Goal: Communication & Community: Answer question/provide support

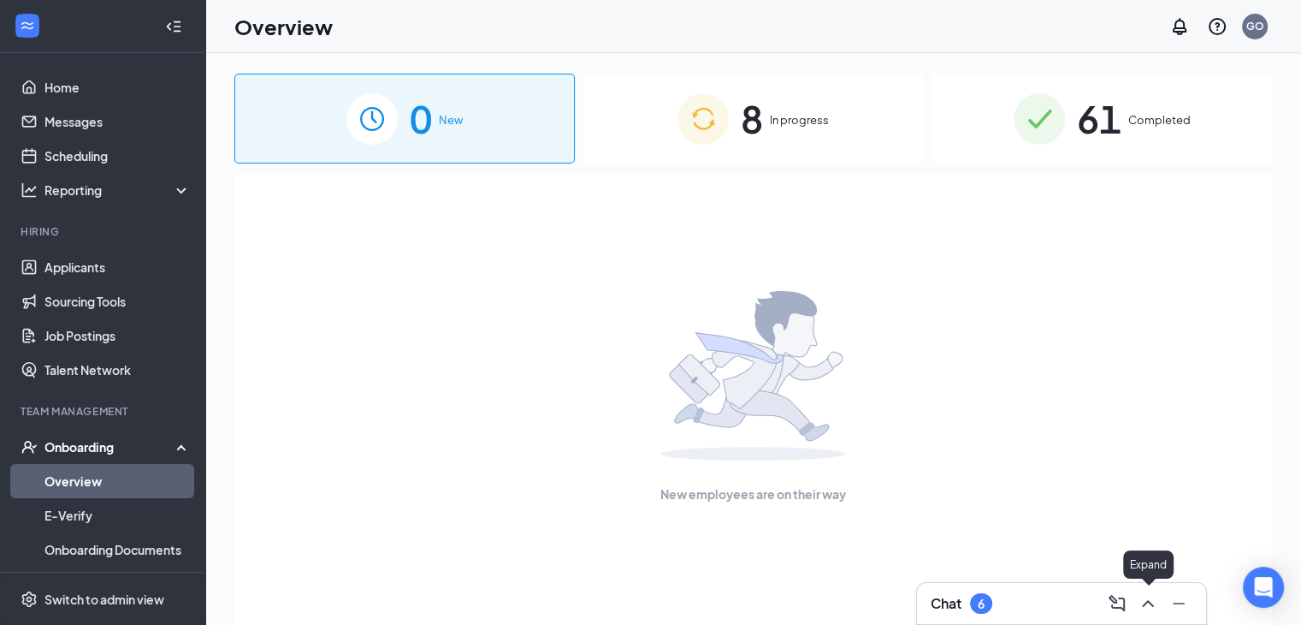
click at [1143, 610] on icon "ChevronUp" at bounding box center [1148, 603] width 21 height 21
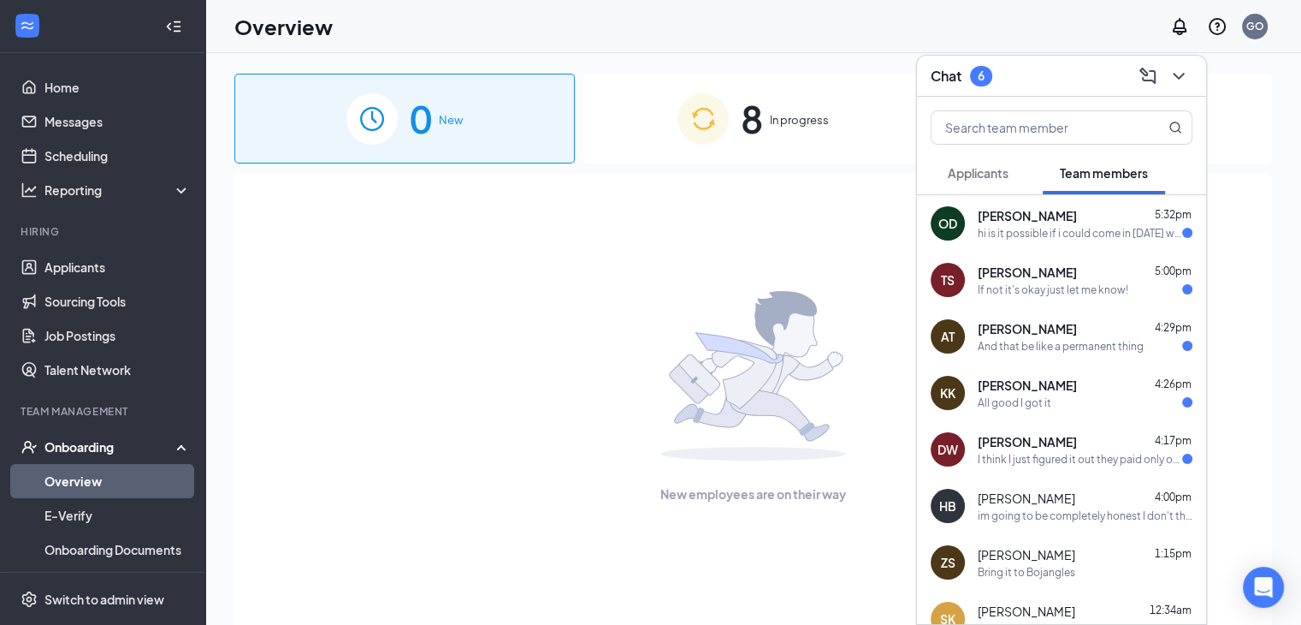
click at [1105, 213] on div "[PERSON_NAME] 5:32pm" at bounding box center [1085, 215] width 215 height 17
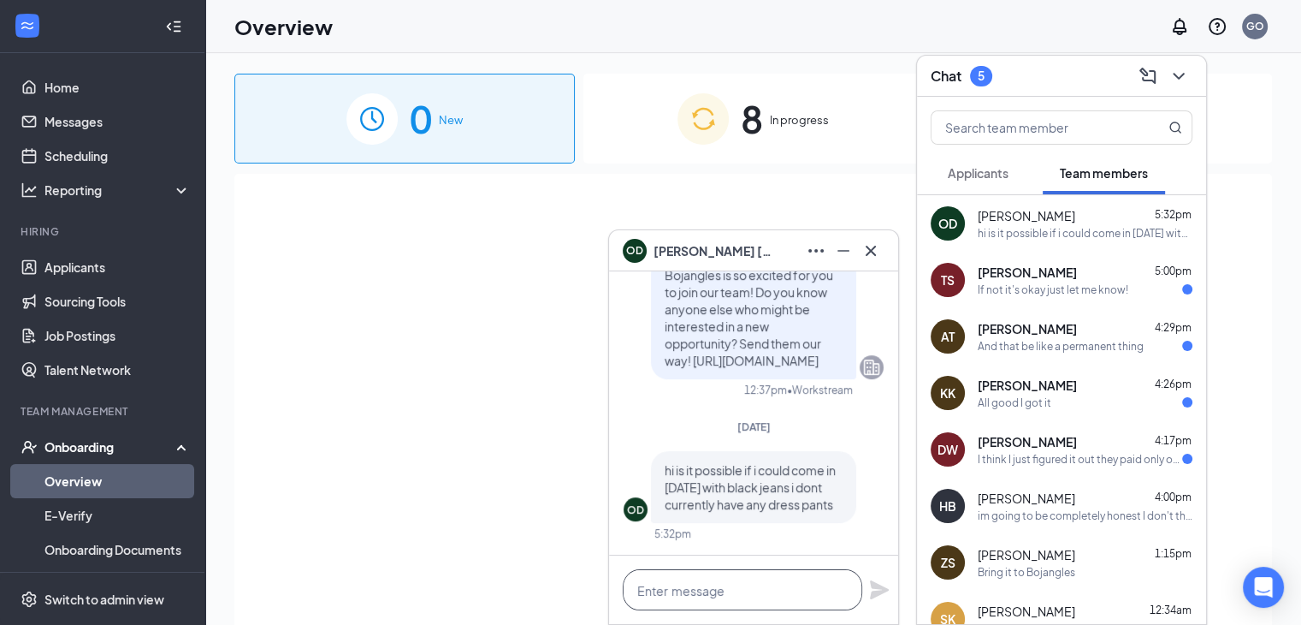
click at [786, 589] on textarea at bounding box center [743, 589] width 240 height 41
type textarea "Yes for [DATE]"
click at [878, 590] on icon "Plane" at bounding box center [879, 589] width 21 height 21
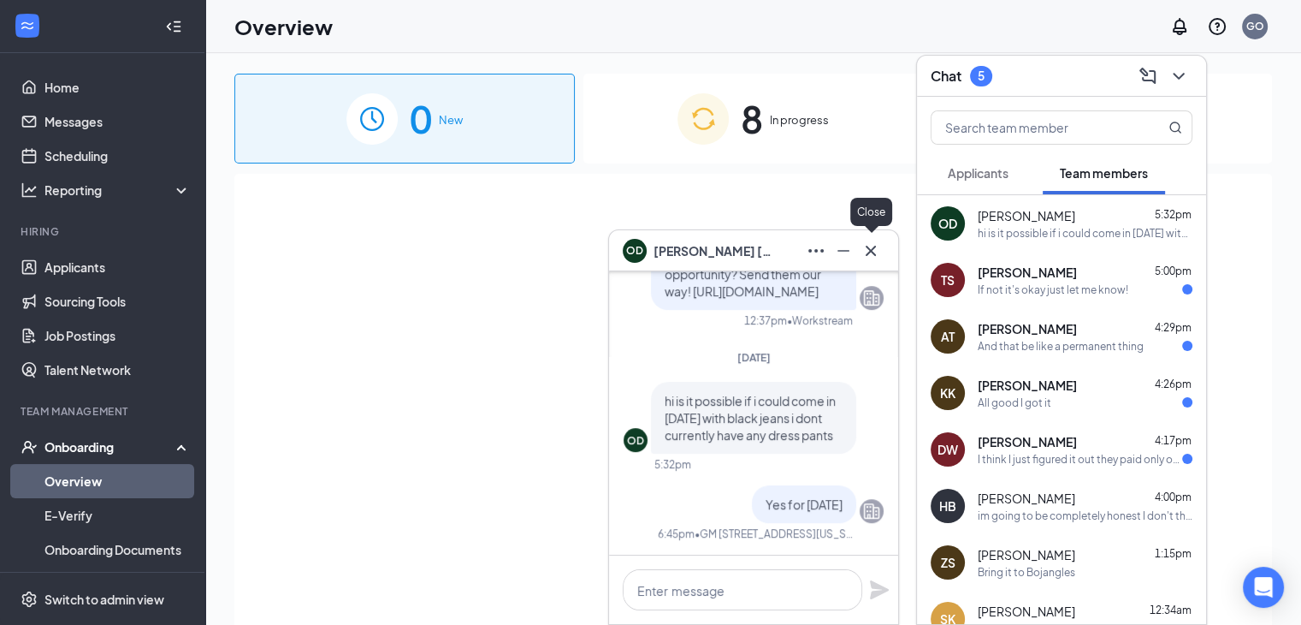
click at [869, 244] on icon "Cross" at bounding box center [871, 250] width 21 height 21
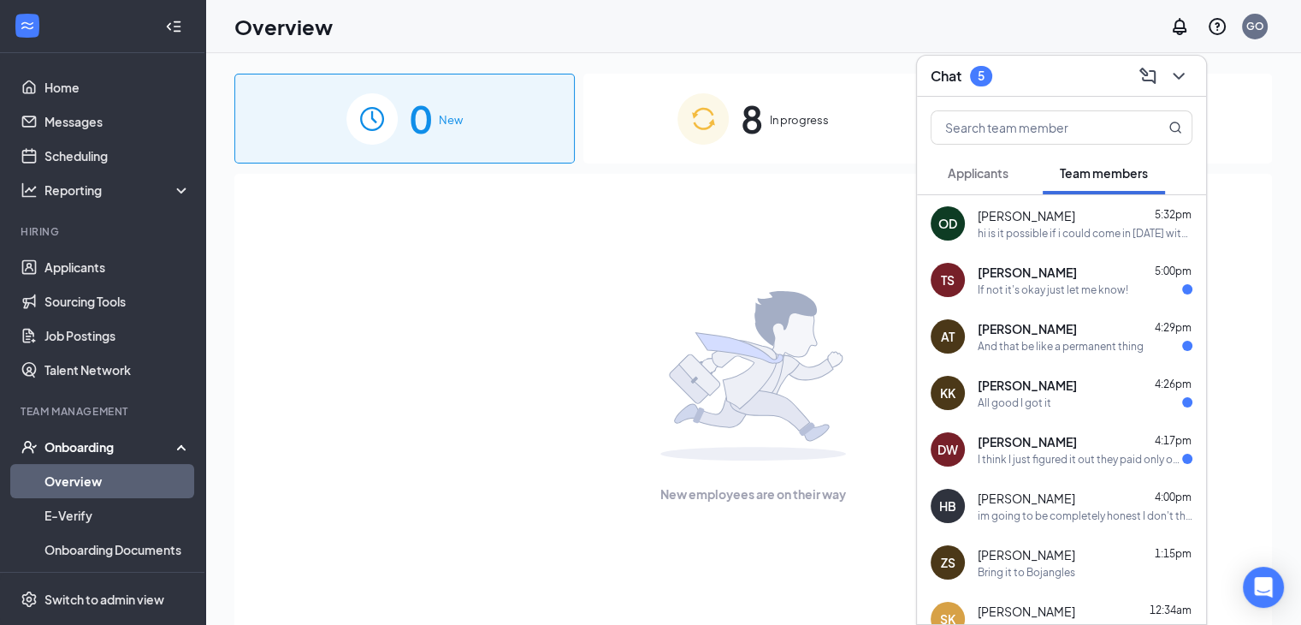
click at [973, 264] on div "[PERSON_NAME] 5:00pm If not it's okay just let me know!" at bounding box center [1061, 280] width 289 height 56
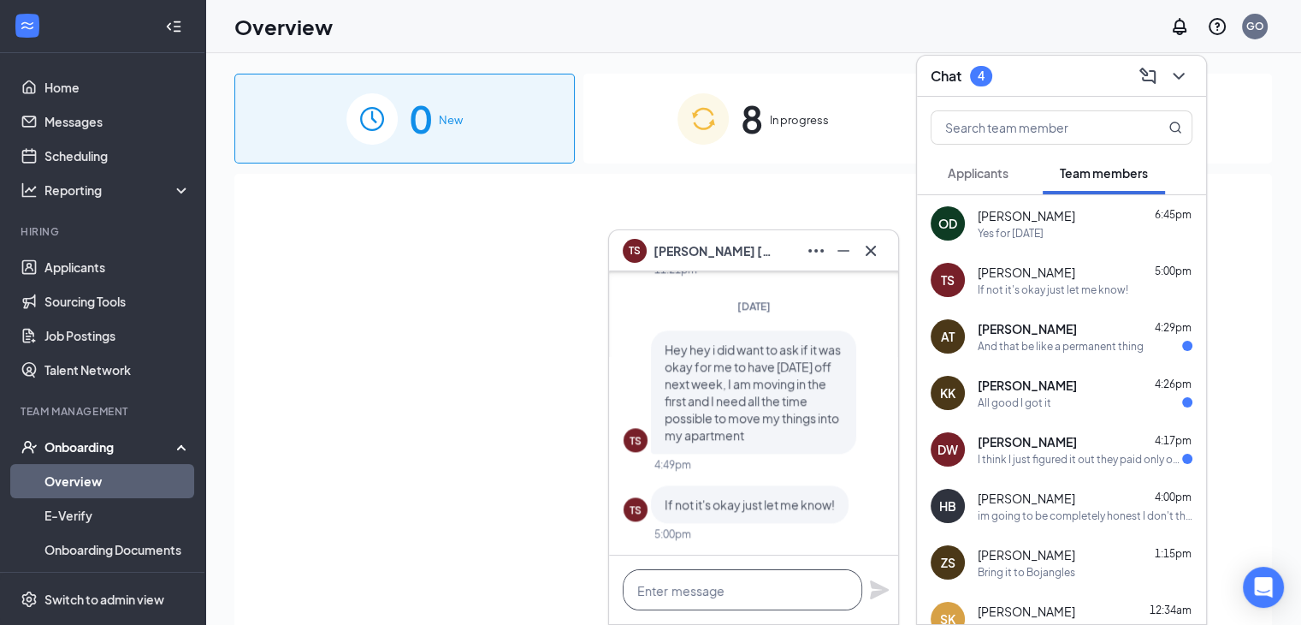
click at [784, 593] on textarea at bounding box center [743, 589] width 240 height 41
type textarea "thats fine"
click at [876, 586] on icon "Plane" at bounding box center [879, 589] width 19 height 19
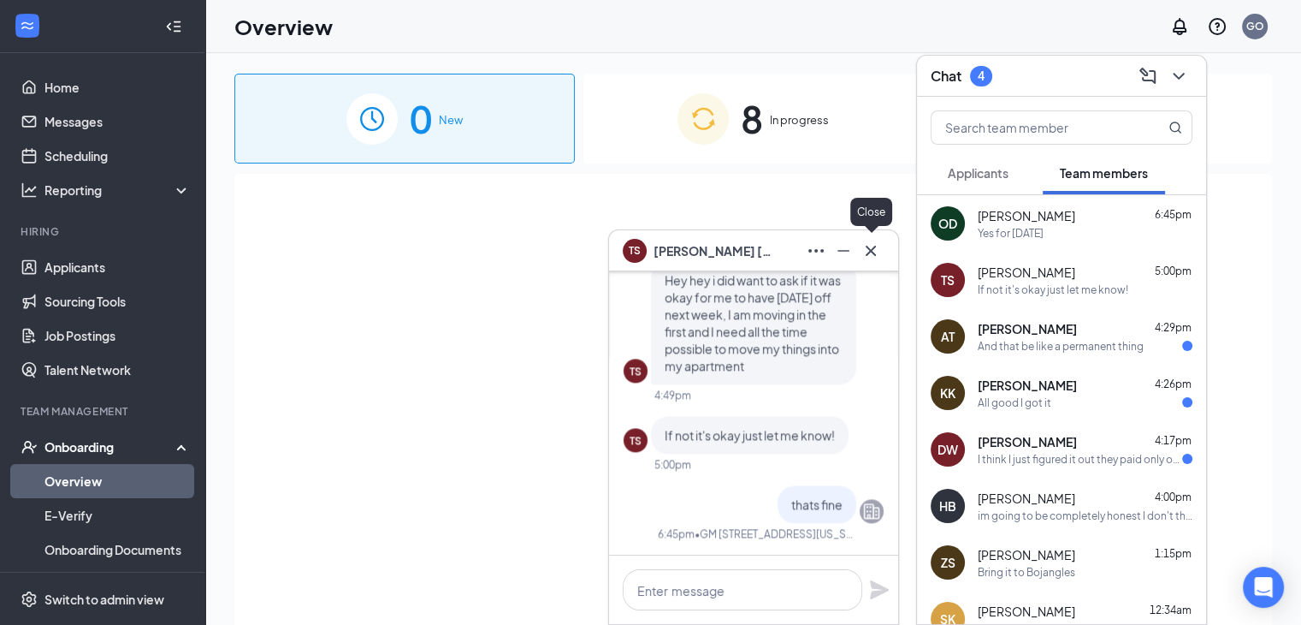
click at [873, 255] on icon "Cross" at bounding box center [871, 250] width 21 height 21
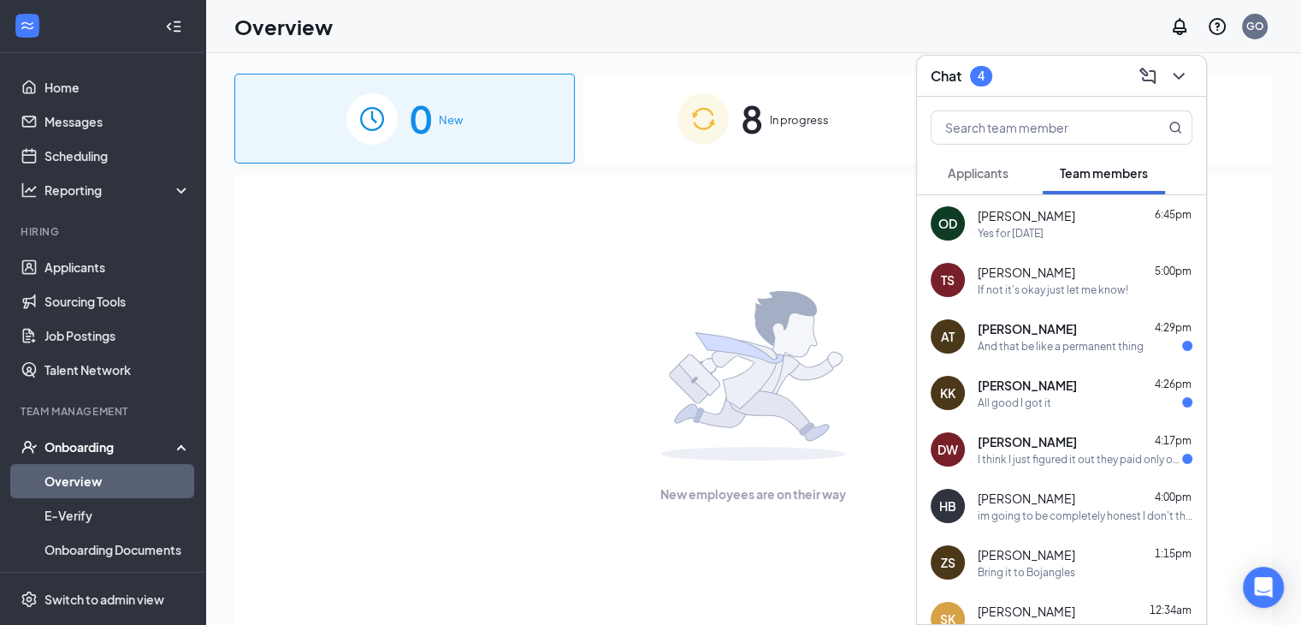
click at [996, 317] on div "AT [PERSON_NAME] 4:29pm And that be like a permanent thing" at bounding box center [1061, 336] width 289 height 56
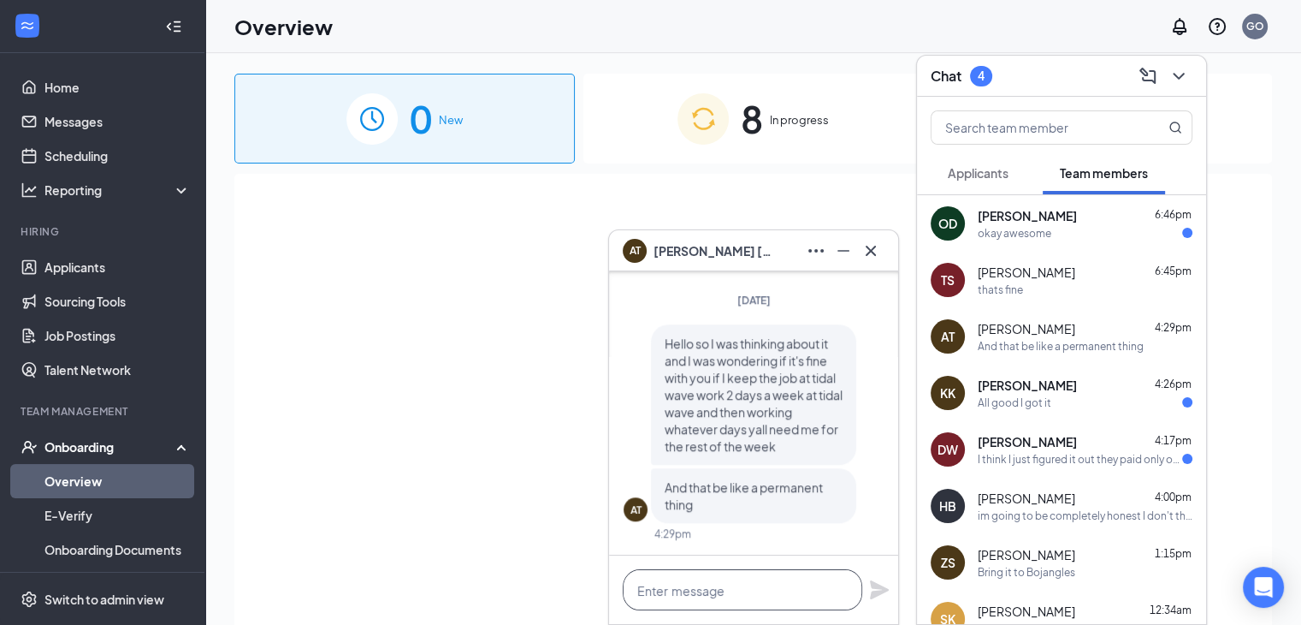
click at [720, 574] on textarea at bounding box center [743, 589] width 240 height 41
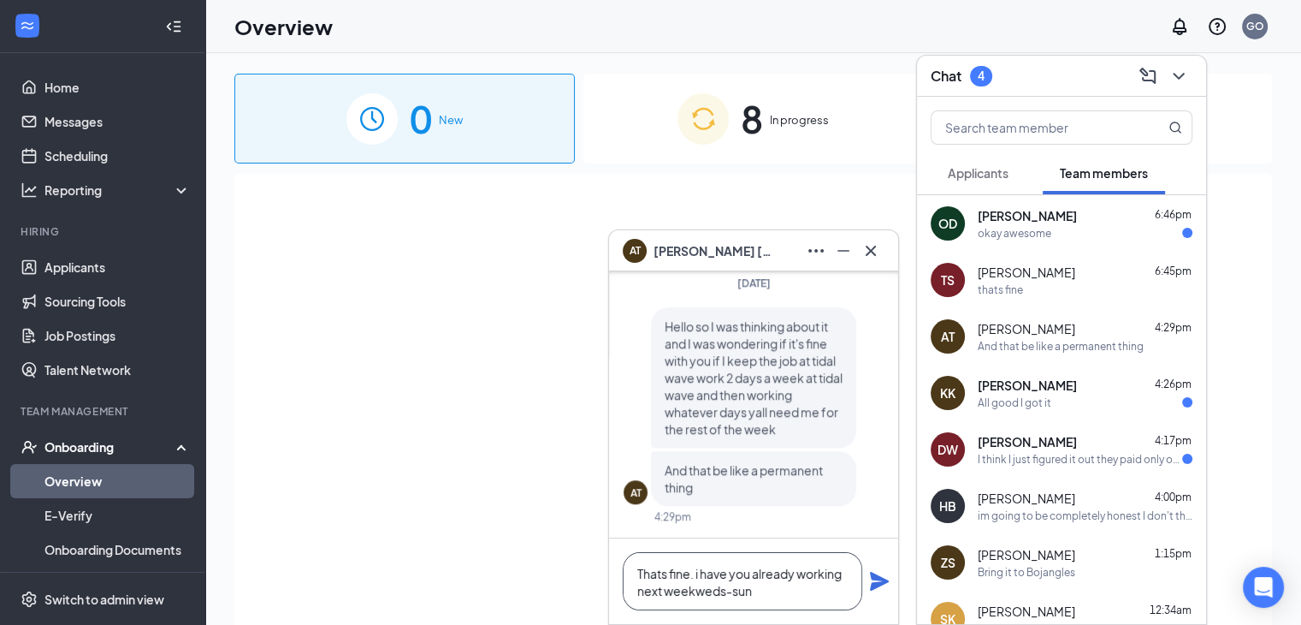
click at [692, 590] on textarea "Thats fine. i have you already working next weekweds-sun" at bounding box center [743, 581] width 240 height 58
click at [784, 592] on textarea "Thats fine. i have you already working next week weds-sun" at bounding box center [743, 581] width 240 height 58
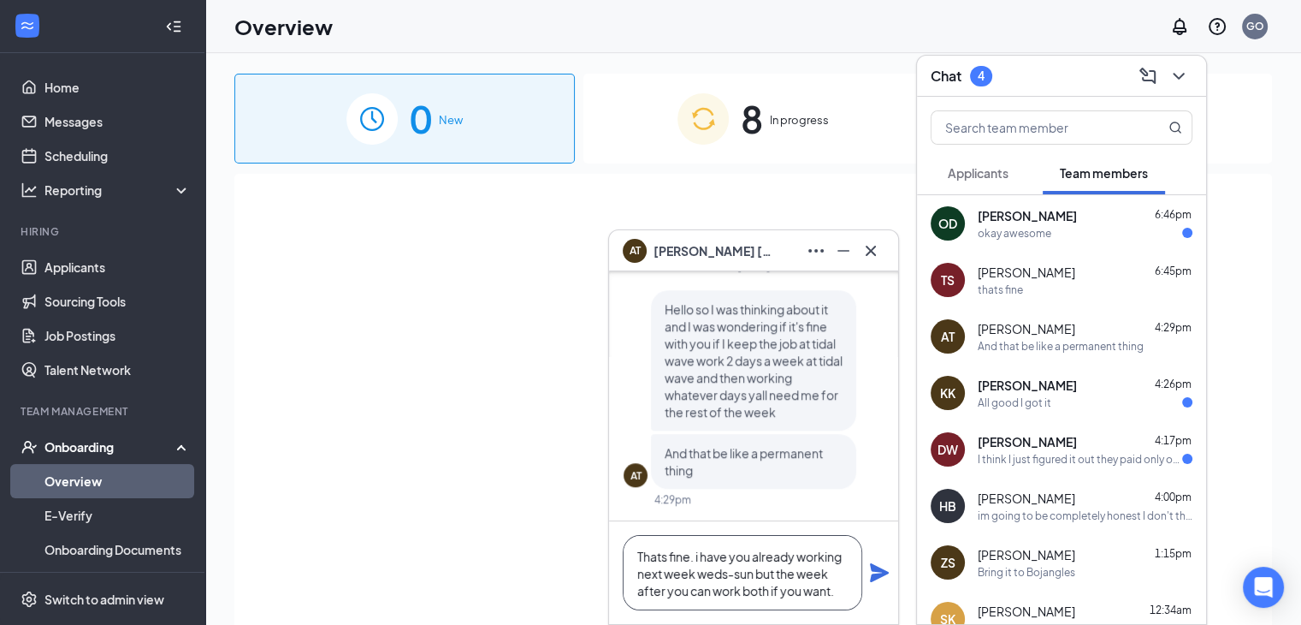
type textarea "Thats fine. i have you already working next week weds-sun but the week after yo…"
click at [876, 572] on icon "Plane" at bounding box center [879, 572] width 21 height 21
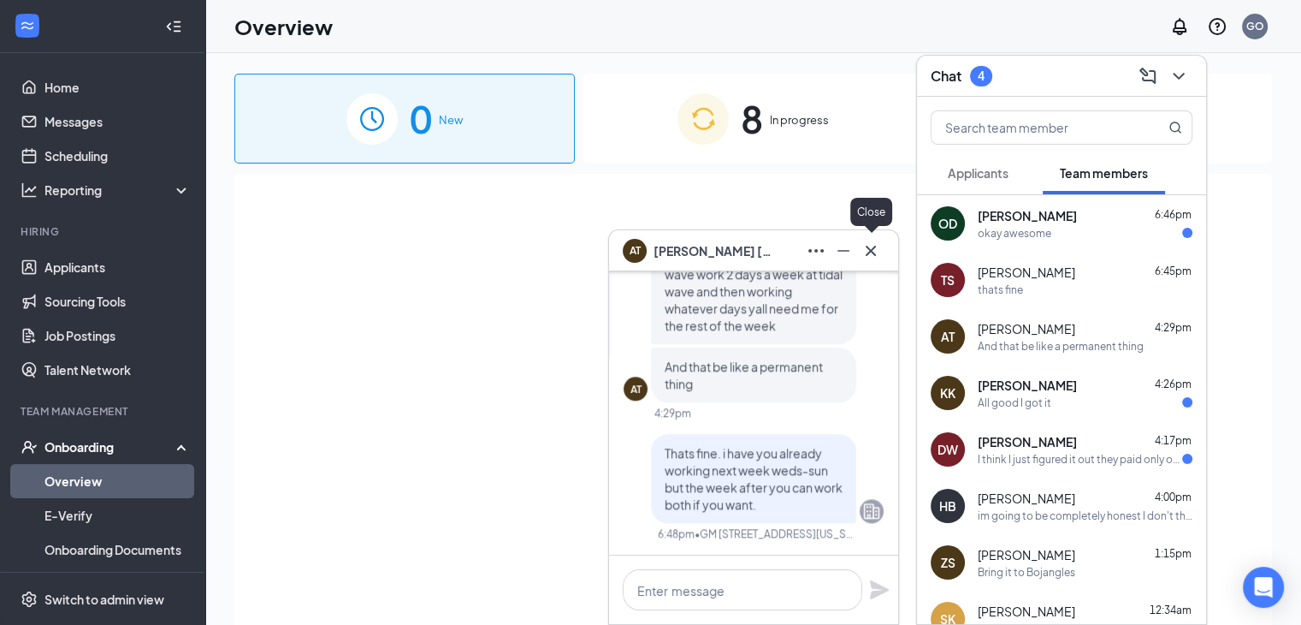
click at [869, 240] on icon "Cross" at bounding box center [871, 250] width 21 height 21
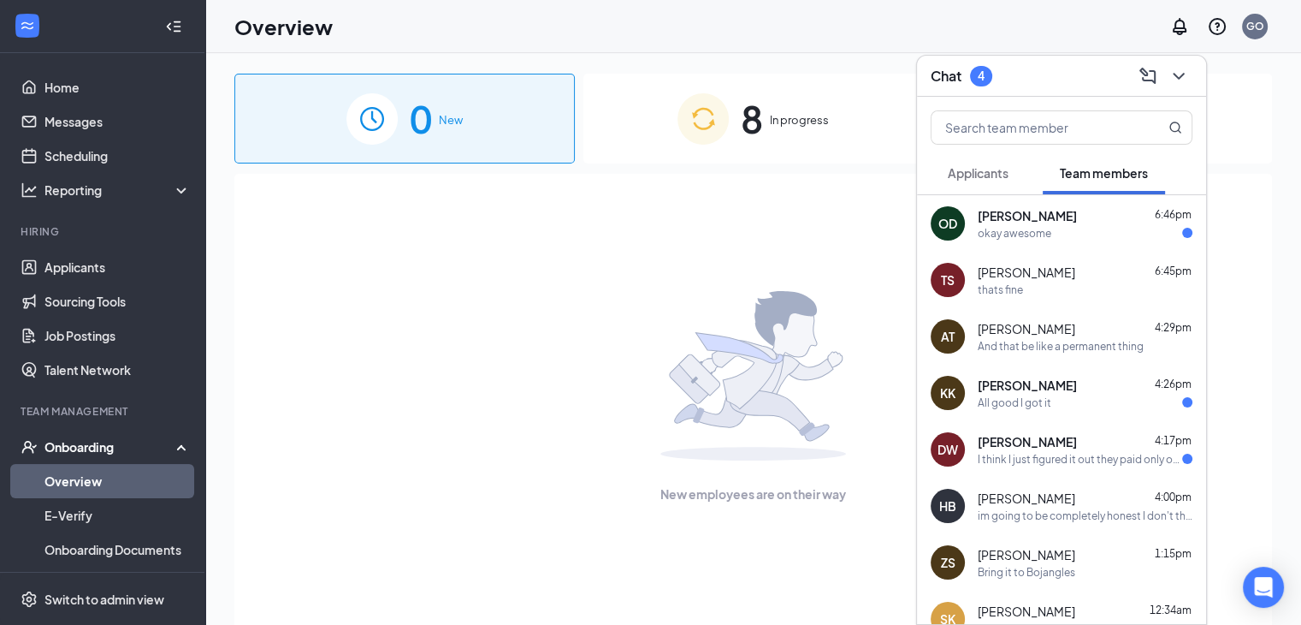
click at [1106, 418] on div "KK [PERSON_NAME] 4:26pm All good I got it" at bounding box center [1061, 393] width 289 height 56
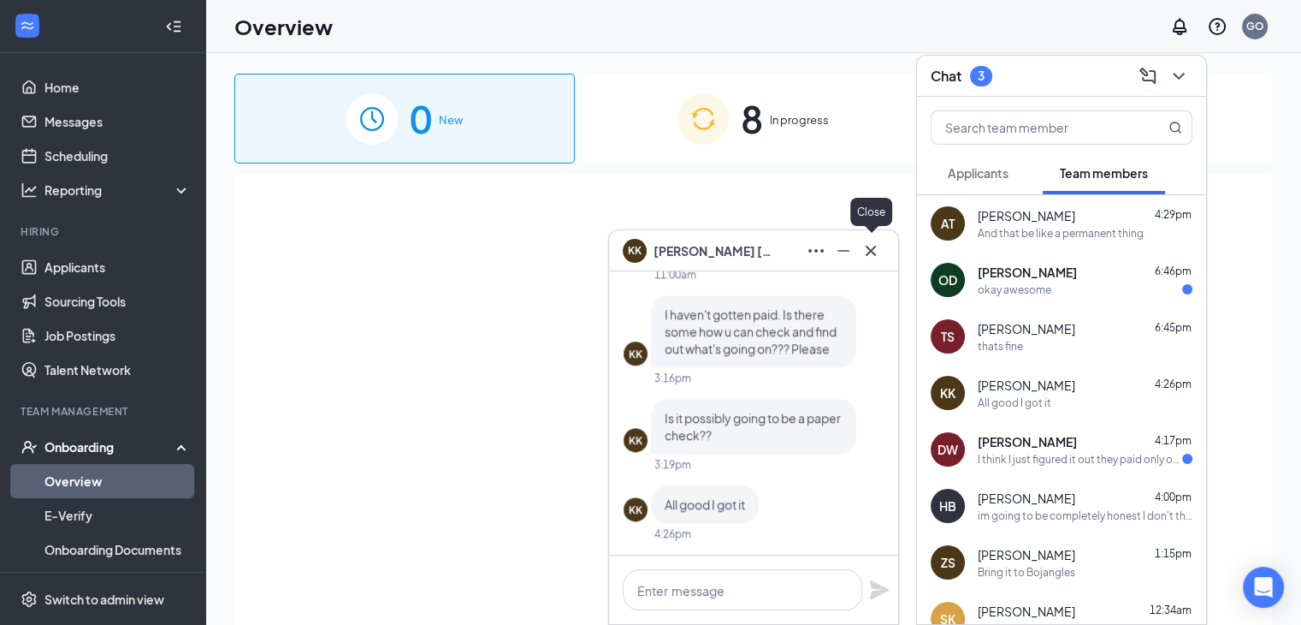
click at [869, 254] on icon "Cross" at bounding box center [871, 250] width 21 height 21
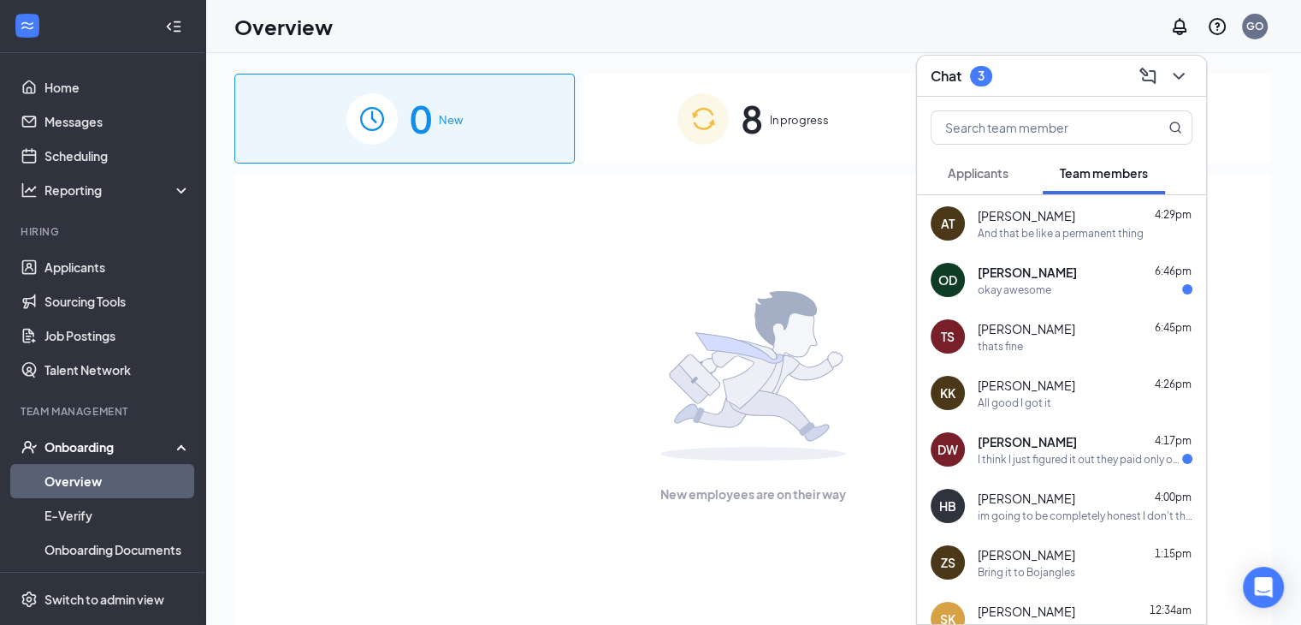
click at [1023, 437] on span "[PERSON_NAME]" at bounding box center [1027, 441] width 99 height 17
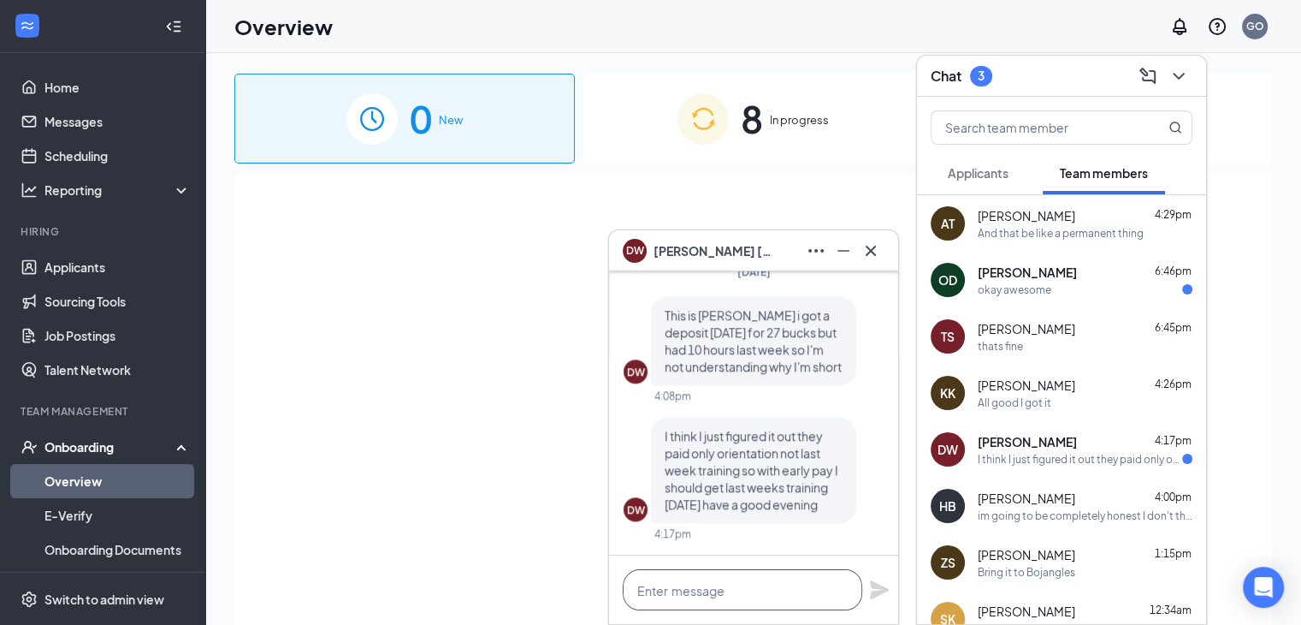
click at [797, 593] on textarea at bounding box center [743, 589] width 240 height 41
click at [871, 252] on icon "Cross" at bounding box center [871, 250] width 21 height 21
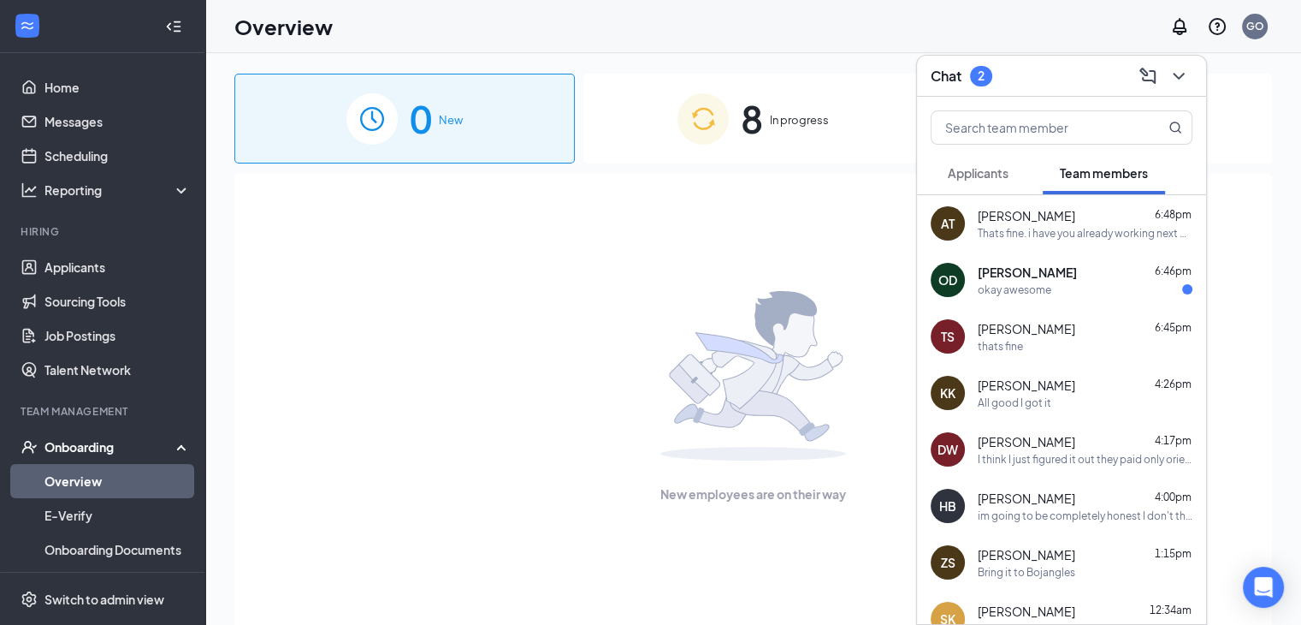
click at [1063, 275] on span "[PERSON_NAME]" at bounding box center [1027, 272] width 99 height 17
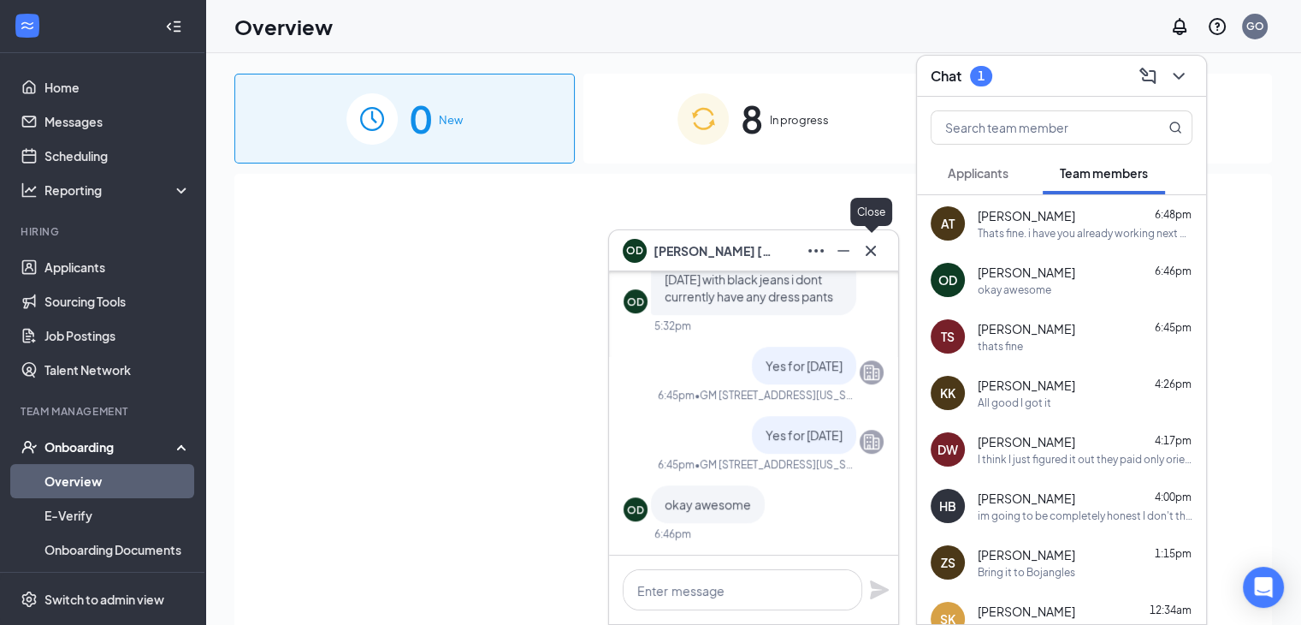
click at [871, 250] on icon "Cross" at bounding box center [871, 250] width 10 height 10
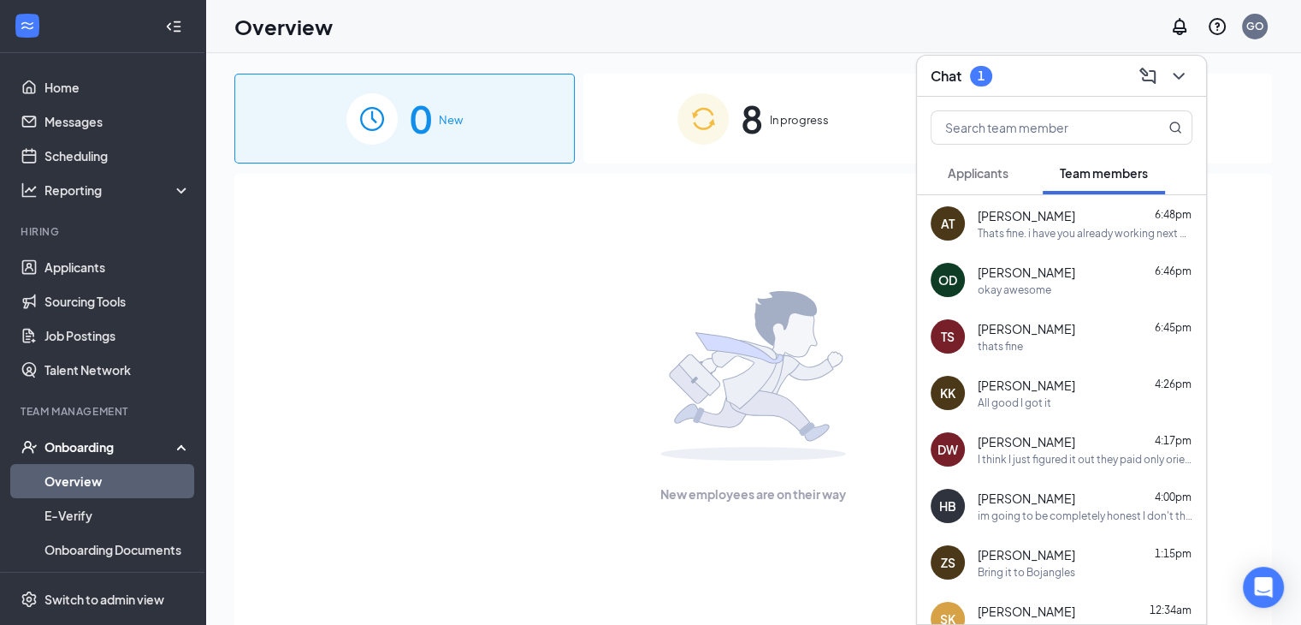
click at [978, 171] on span "Applicants" at bounding box center [978, 172] width 61 height 15
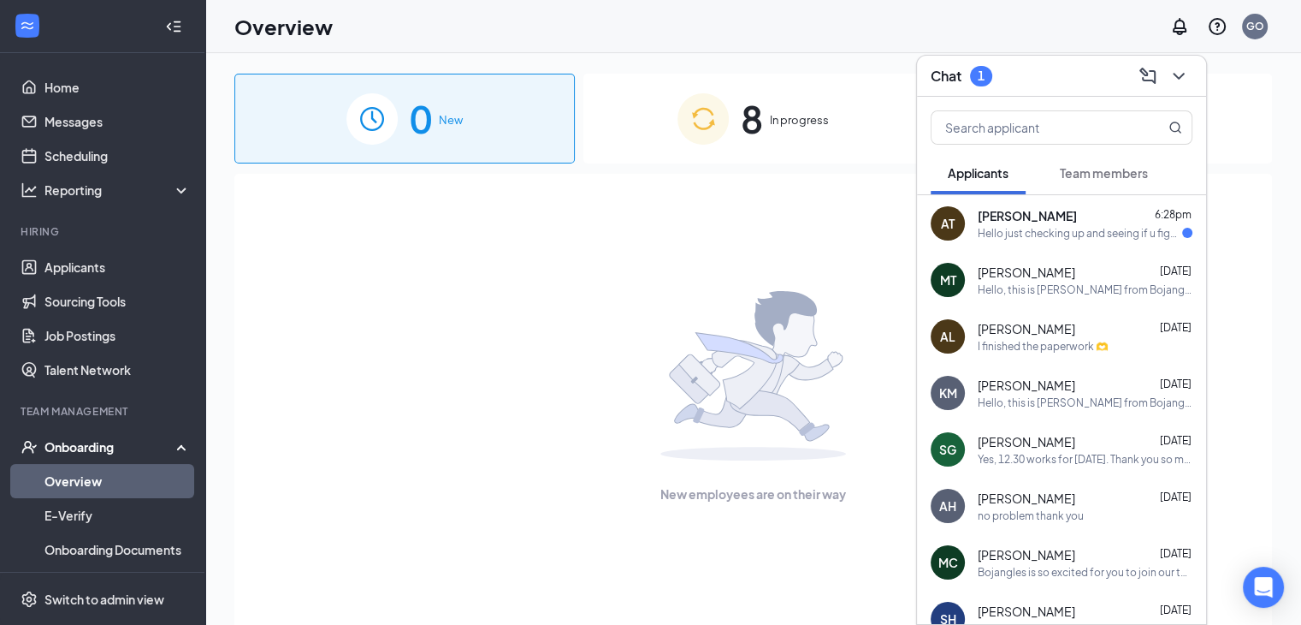
click at [1053, 210] on div "[PERSON_NAME] 6:28pm" at bounding box center [1085, 215] width 215 height 17
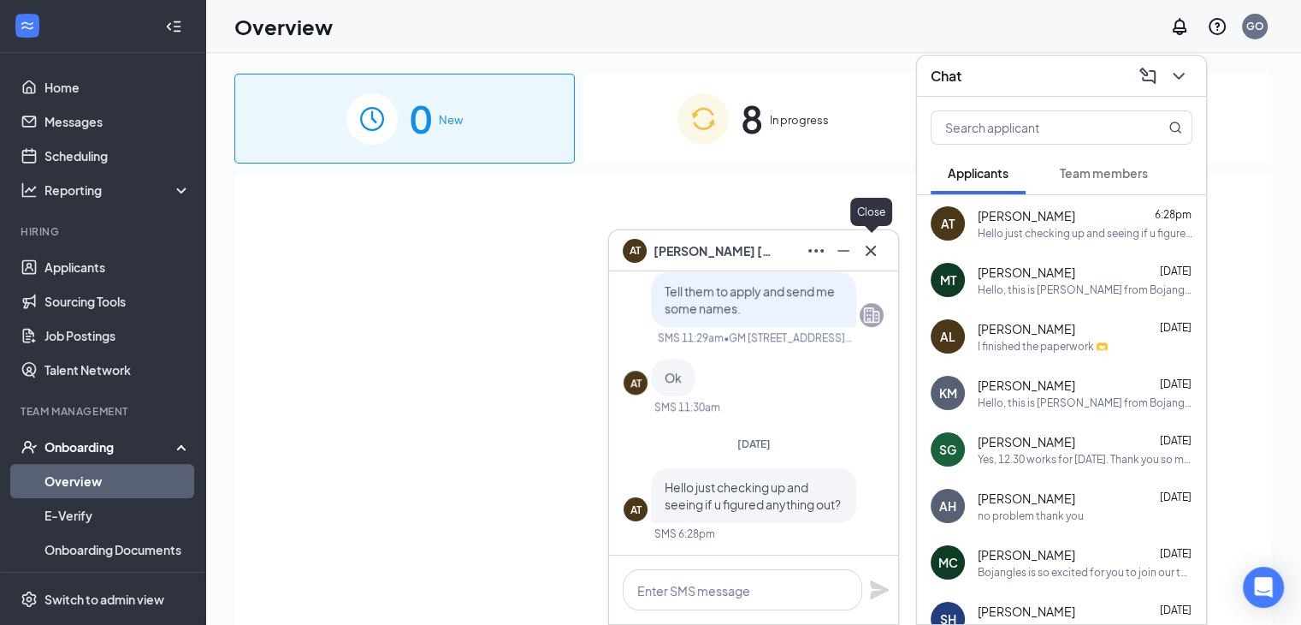
click at [876, 249] on icon "Cross" at bounding box center [871, 250] width 21 height 21
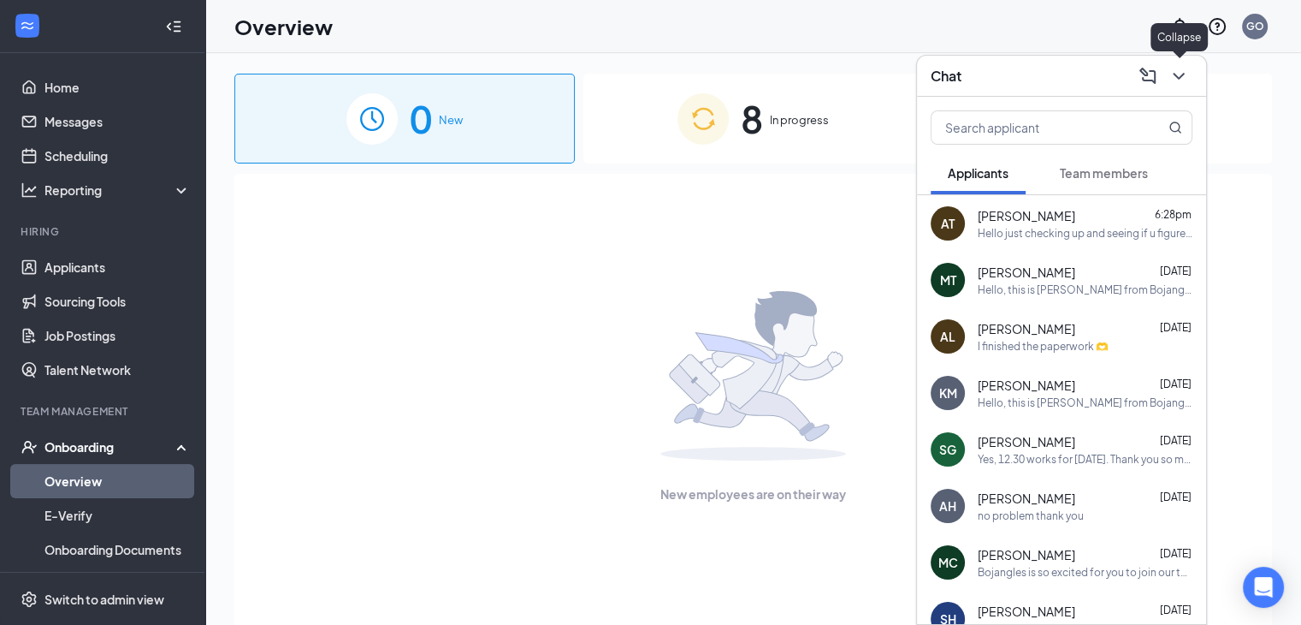
click at [1185, 80] on icon "ChevronDown" at bounding box center [1179, 76] width 21 height 21
